Goal: Information Seeking & Learning: Learn about a topic

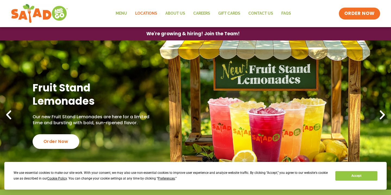
click at [144, 14] on link "Locations" at bounding box center [146, 13] width 30 height 12
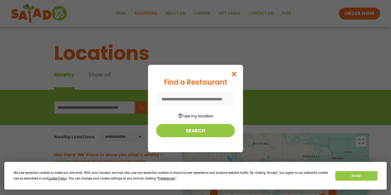
click at [210, 100] on input at bounding box center [195, 100] width 79 height 14
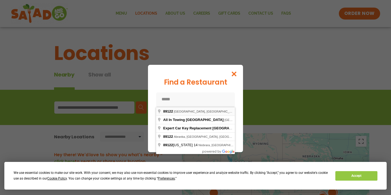
type input "**********"
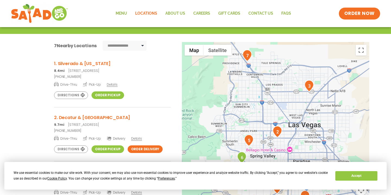
scroll to position [89, 0]
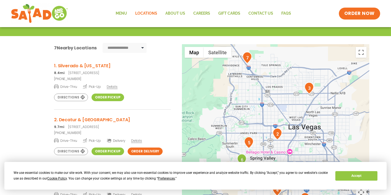
click at [248, 61] on img "7" at bounding box center [248, 58] width 10 height 12
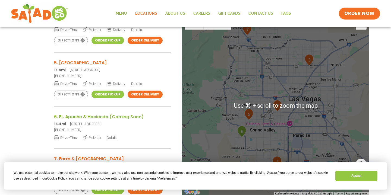
scroll to position [117, 0]
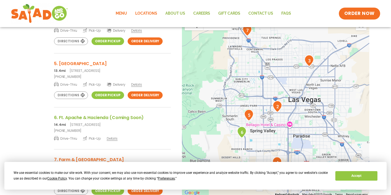
click at [125, 14] on link "Menu" at bounding box center [122, 13] width 20 height 12
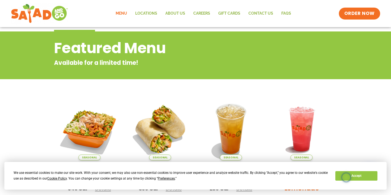
scroll to position [39, 0]
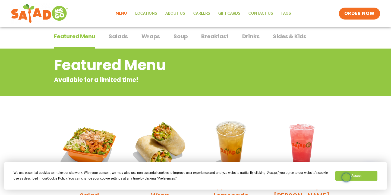
click at [112, 36] on span "Salads" at bounding box center [118, 36] width 19 height 8
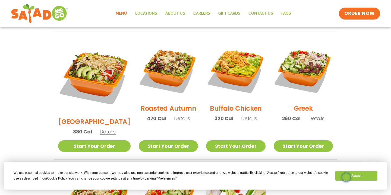
scroll to position [278, 0]
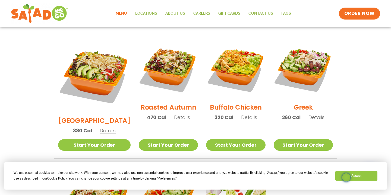
click at [161, 103] on h2 "Roasted Autumn" at bounding box center [169, 108] width 56 height 10
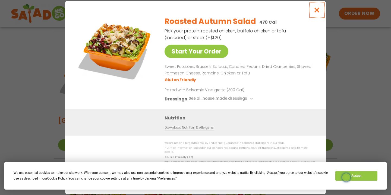
click at [319, 12] on icon "Close modal" at bounding box center [317, 10] width 7 height 6
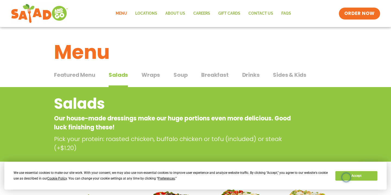
scroll to position [2, 0]
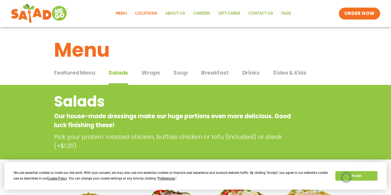
click at [147, 14] on link "Locations" at bounding box center [146, 13] width 30 height 12
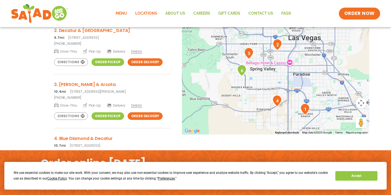
click at [122, 13] on link "Menu" at bounding box center [122, 13] width 20 height 12
